Goal: Share content: Share content

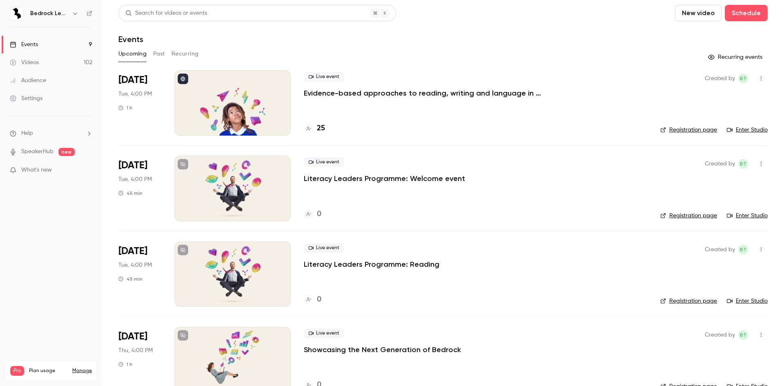
click at [61, 61] on link "Videos 102" at bounding box center [51, 62] width 102 height 18
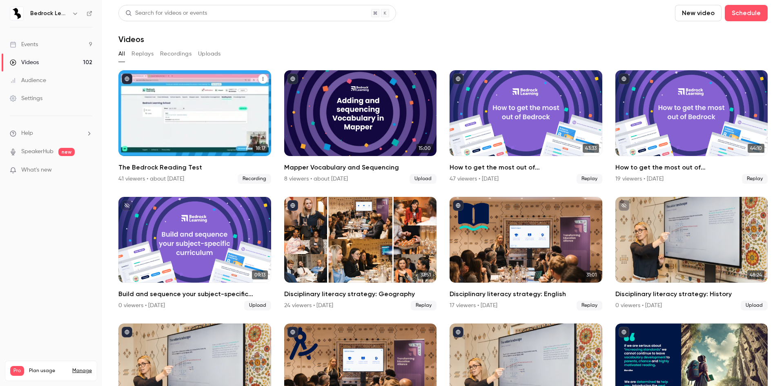
click at [249, 87] on div "The Bedrock Reading Test" at bounding box center [194, 113] width 153 height 86
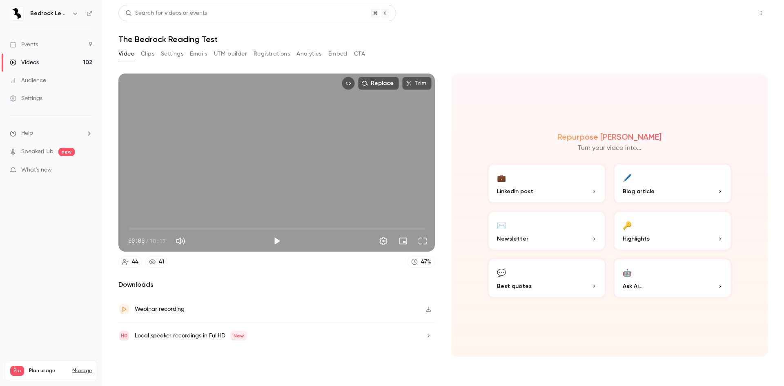
click at [731, 17] on button "Share" at bounding box center [732, 13] width 32 height 16
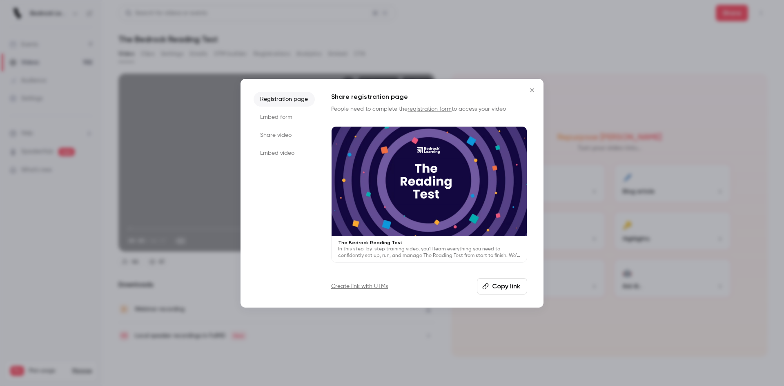
click at [513, 282] on button "Copy link" at bounding box center [502, 286] width 50 height 16
click at [533, 88] on icon "Close" at bounding box center [532, 90] width 10 height 7
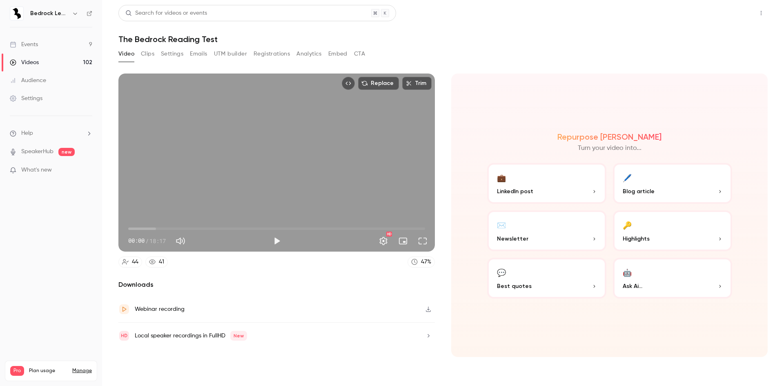
click at [742, 9] on button "Share" at bounding box center [732, 13] width 32 height 16
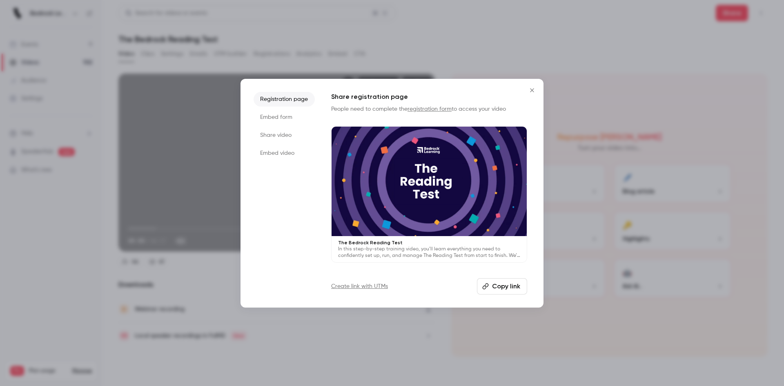
click at [510, 287] on button "Copy link" at bounding box center [502, 286] width 50 height 16
click at [506, 290] on button "Copy link" at bounding box center [502, 286] width 50 height 16
